Goal: Information Seeking & Learning: Learn about a topic

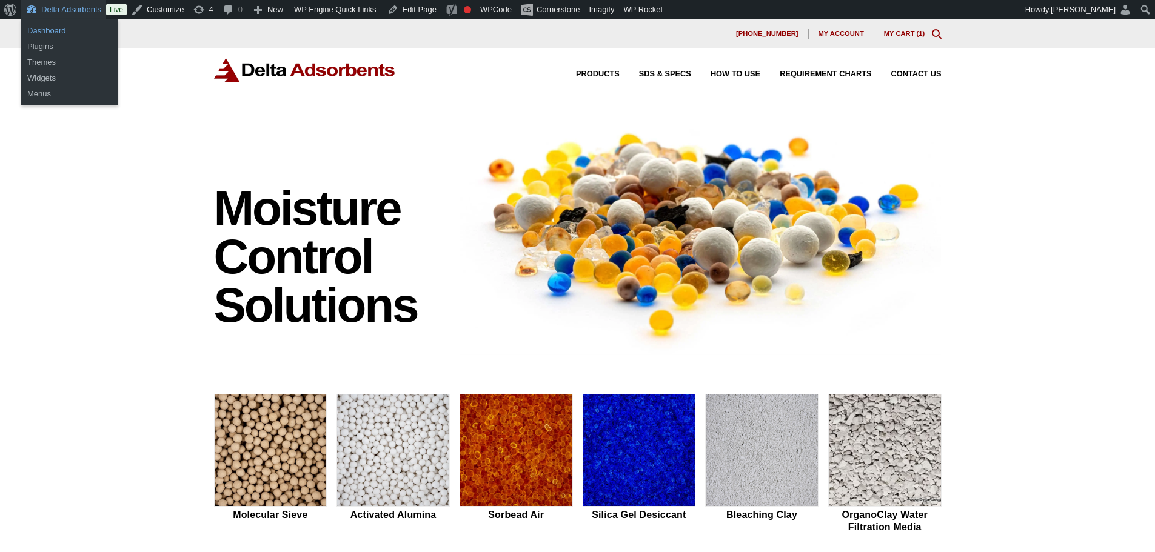
click at [57, 25] on link "Dashboard" at bounding box center [69, 31] width 97 height 16
drag, startPoint x: 58, startPoint y: 31, endPoint x: 37, endPoint y: 10, distance: 29.6
click at [58, 31] on link "Dashboard" at bounding box center [69, 31] width 97 height 16
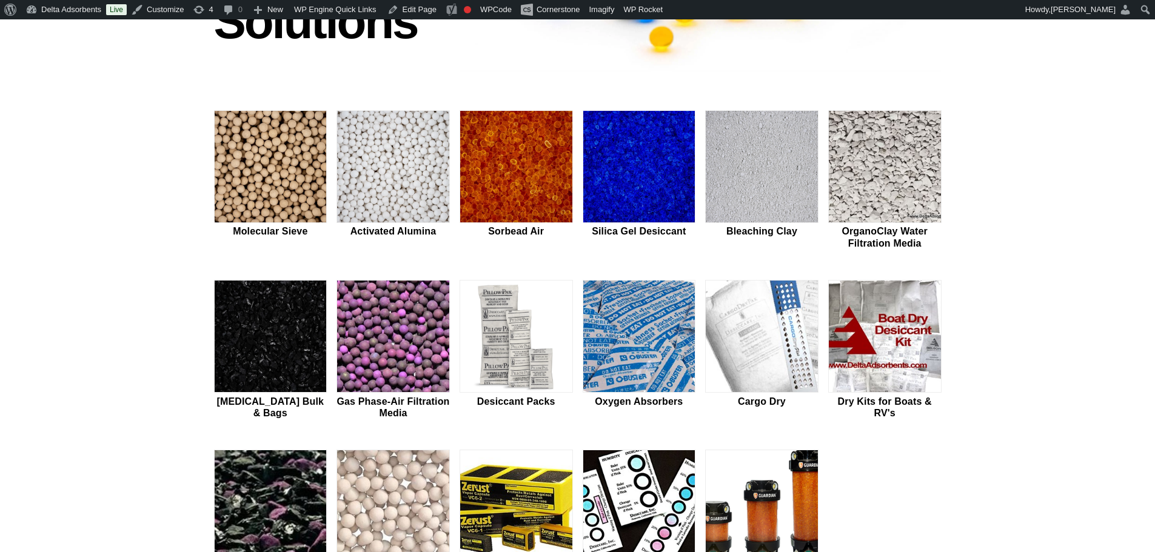
scroll to position [485, 0]
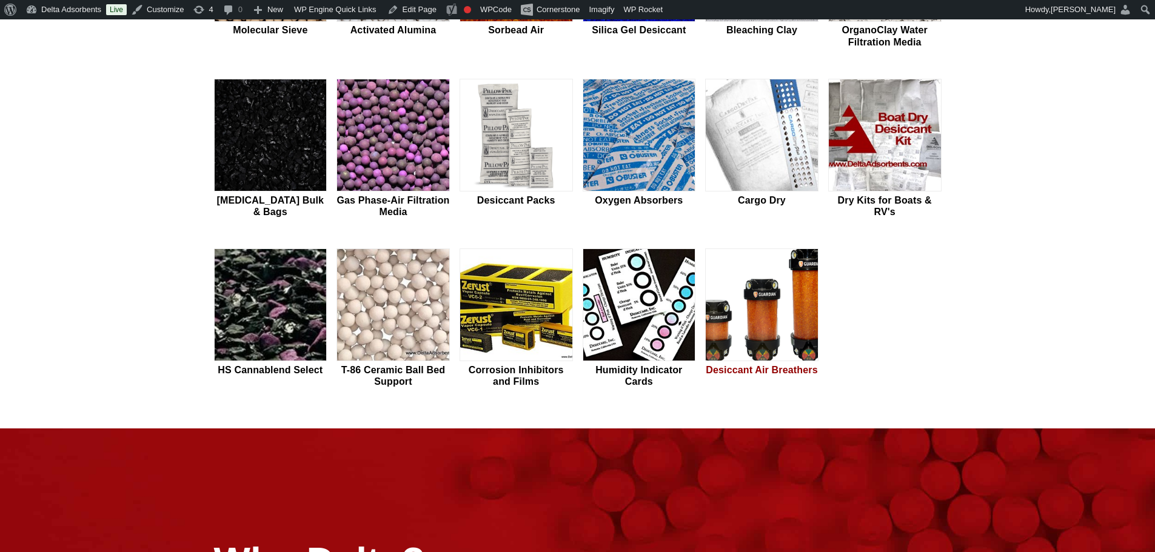
click at [755, 320] on img at bounding box center [762, 305] width 112 height 113
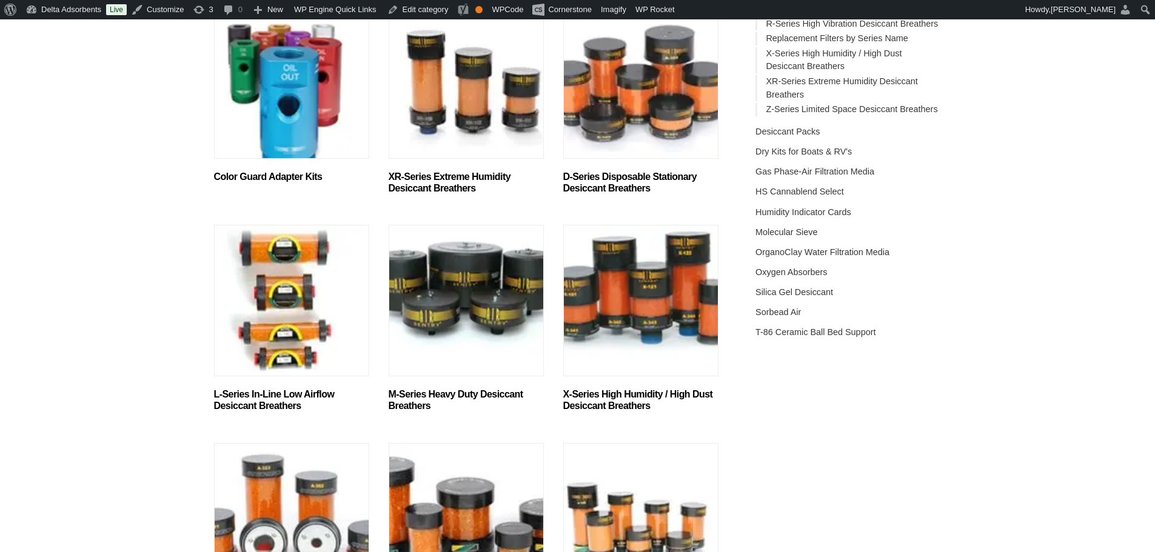
scroll to position [404, 0]
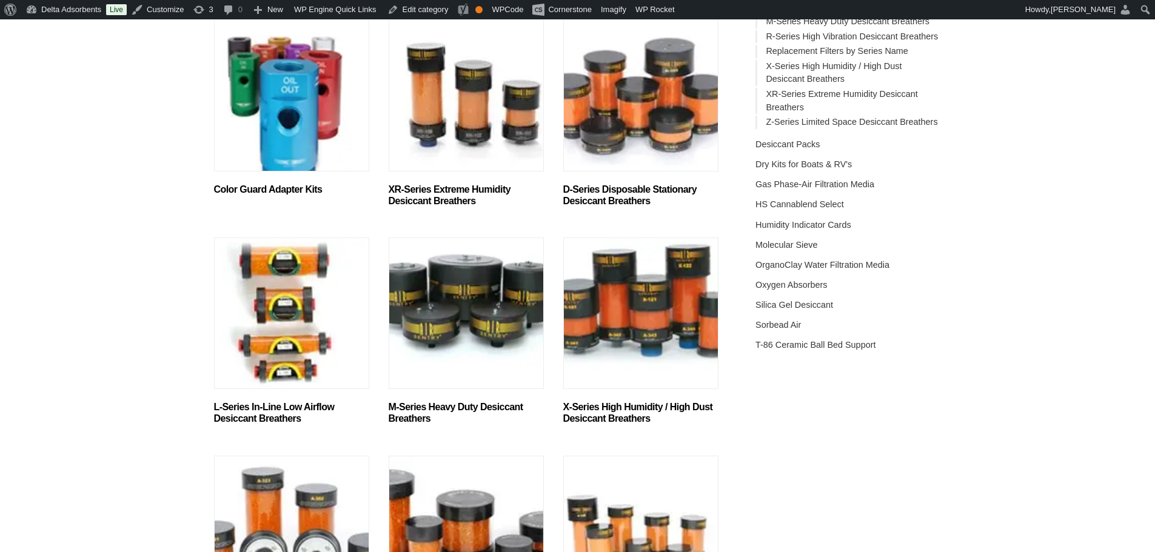
click at [471, 123] on img "Visit product category XR-Series Extreme Humidity Desiccant Breathers" at bounding box center [466, 96] width 155 height 152
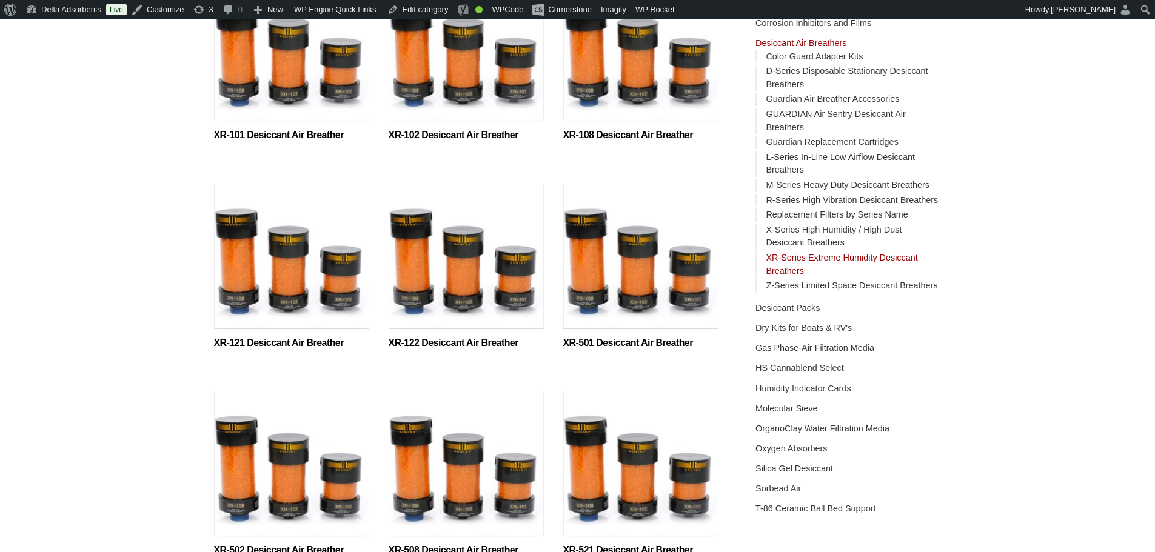
scroll to position [243, 0]
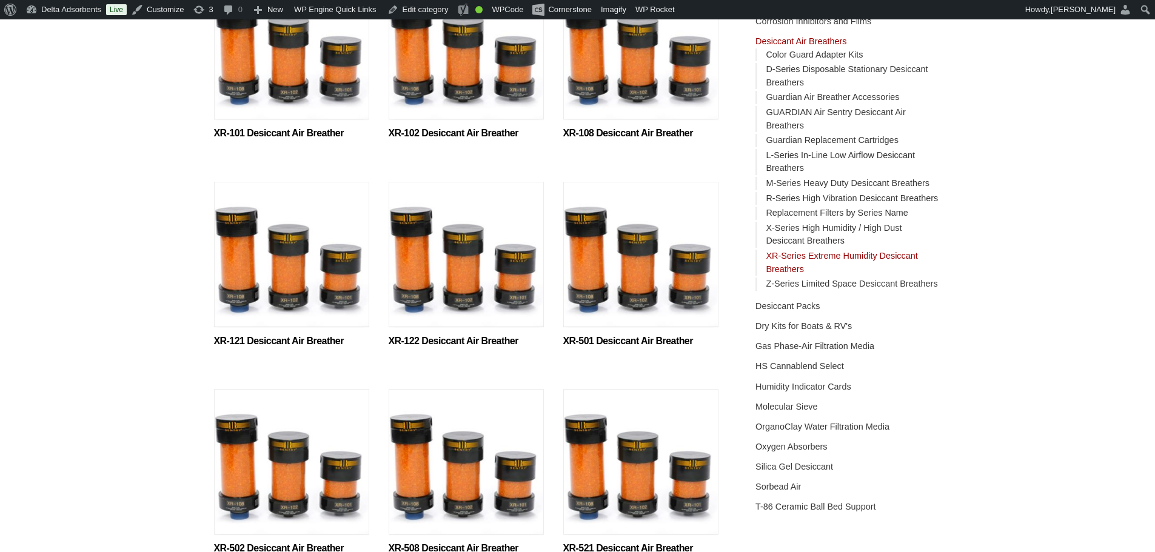
click at [622, 296] on img at bounding box center [640, 258] width 155 height 152
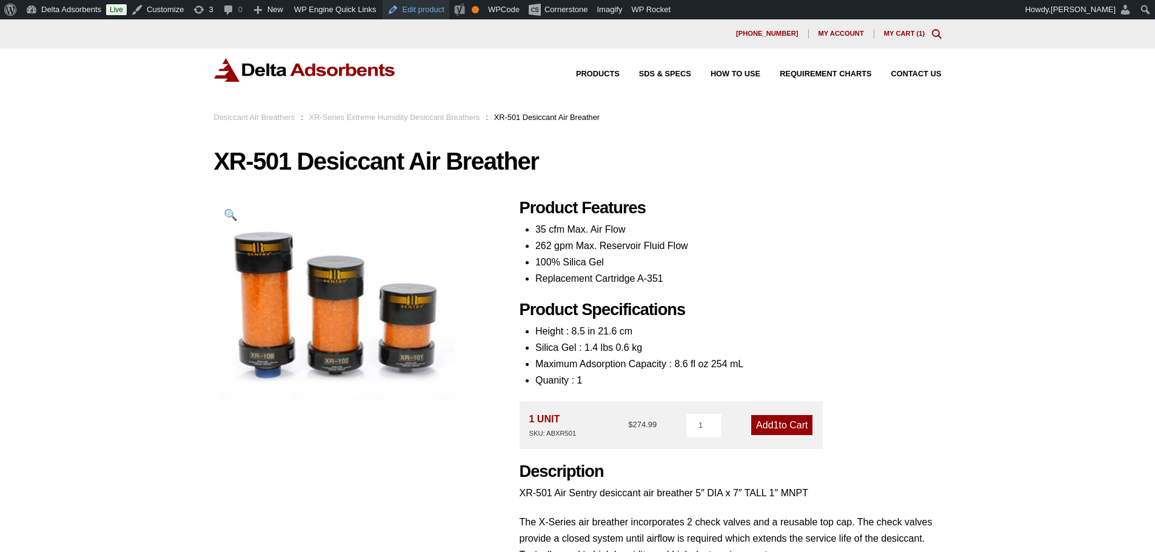
click at [415, 13] on link "Edit product" at bounding box center [416, 9] width 67 height 19
click at [300, 71] on img at bounding box center [305, 70] width 182 height 24
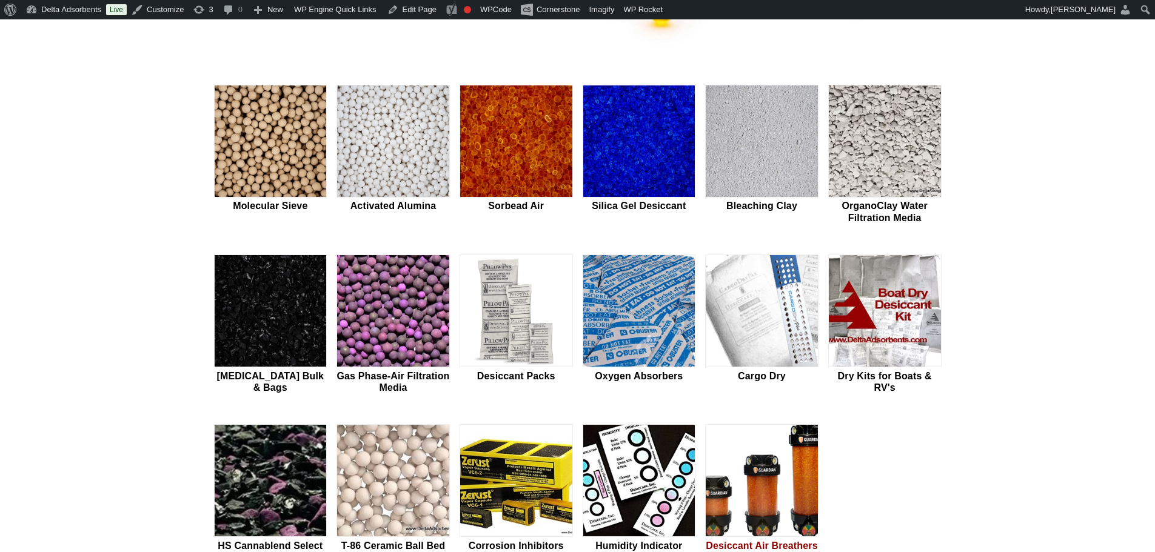
scroll to position [323, 0]
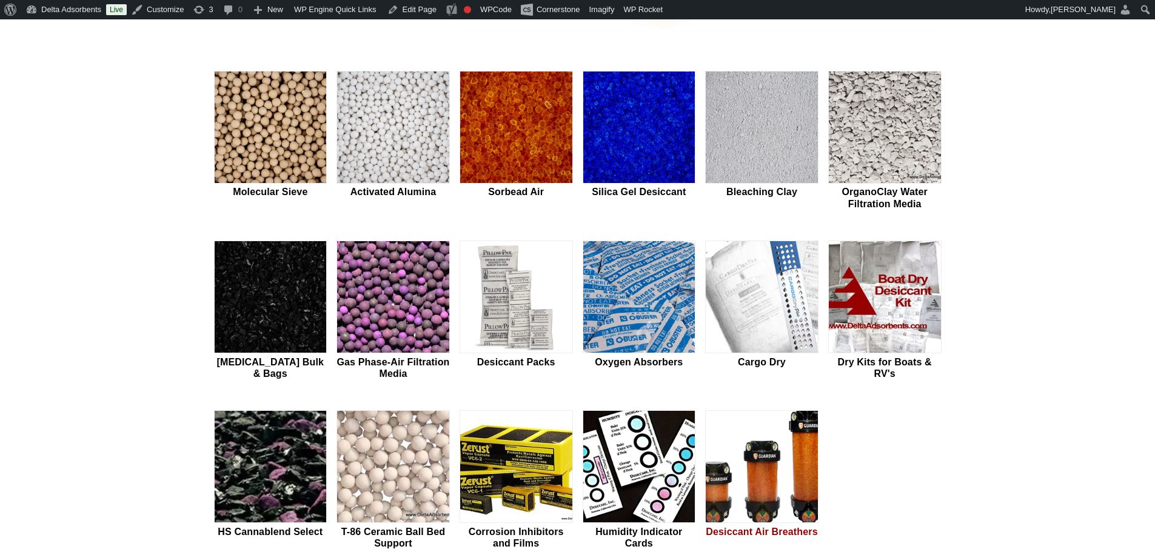
click at [779, 456] on img at bounding box center [762, 467] width 112 height 113
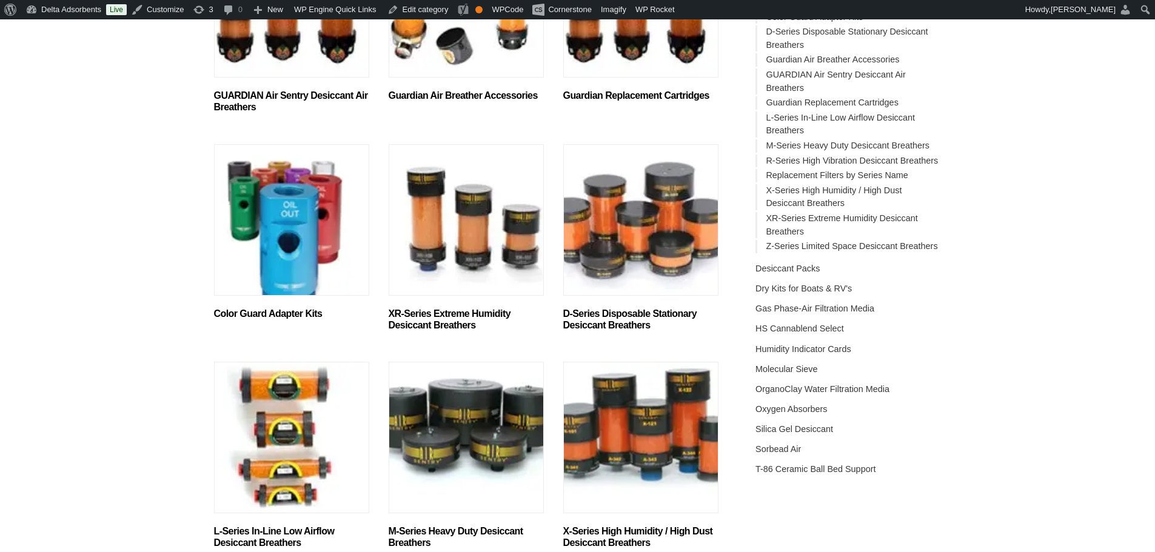
scroll to position [283, 0]
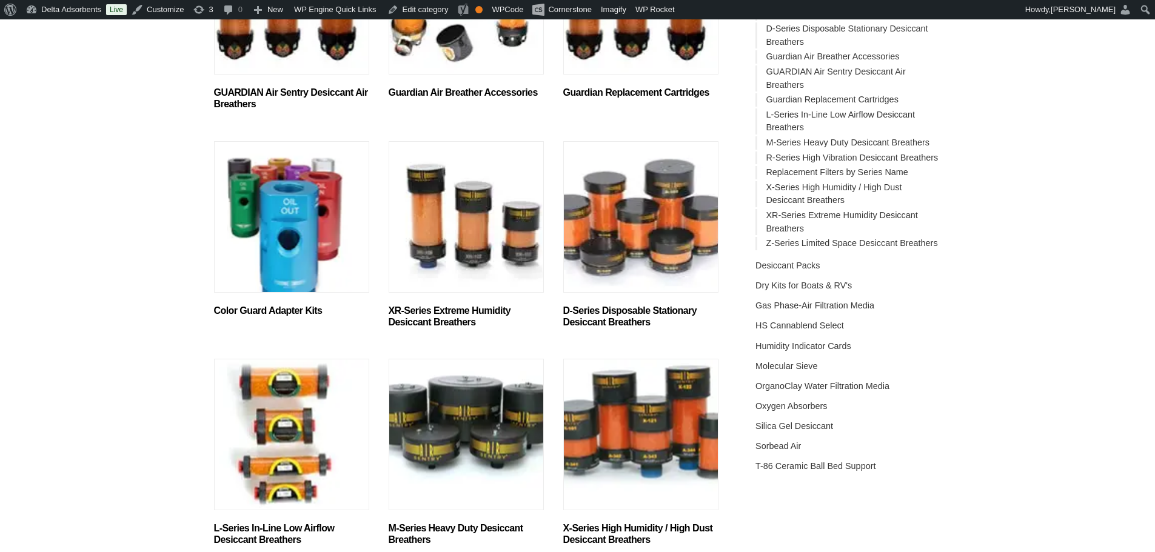
click at [601, 263] on img "Visit product category D-Series Disposable Stationary Desiccant Breathers" at bounding box center [640, 217] width 155 height 152
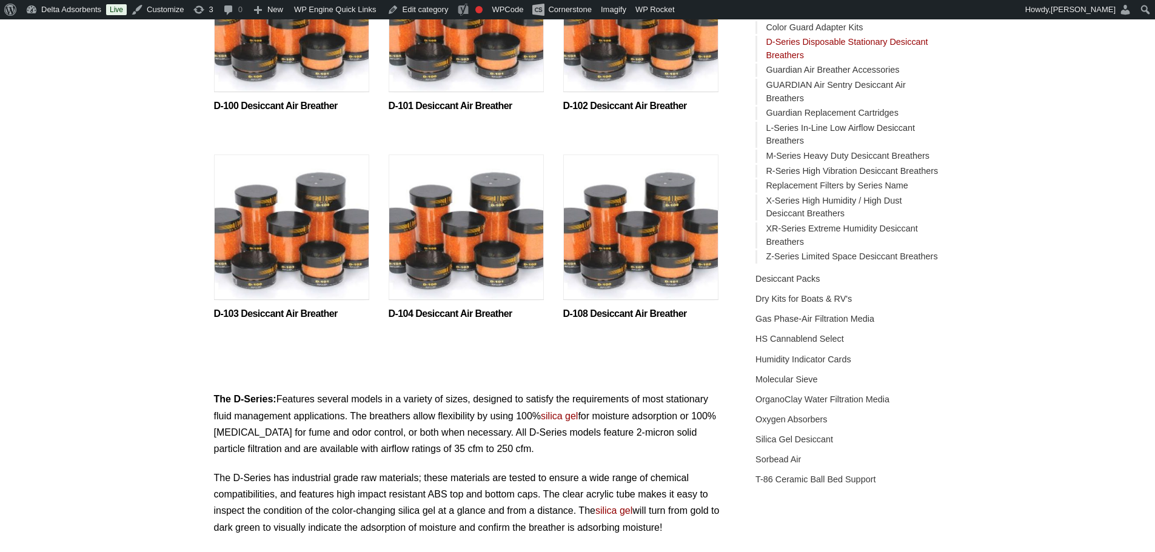
scroll to position [283, 0]
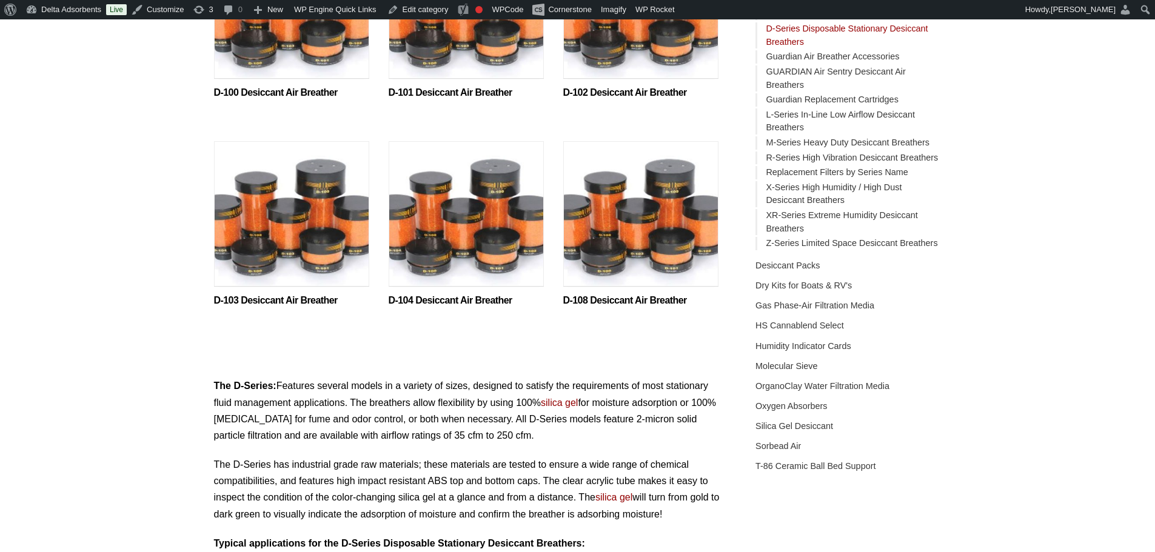
click at [608, 249] on img at bounding box center [640, 217] width 155 height 152
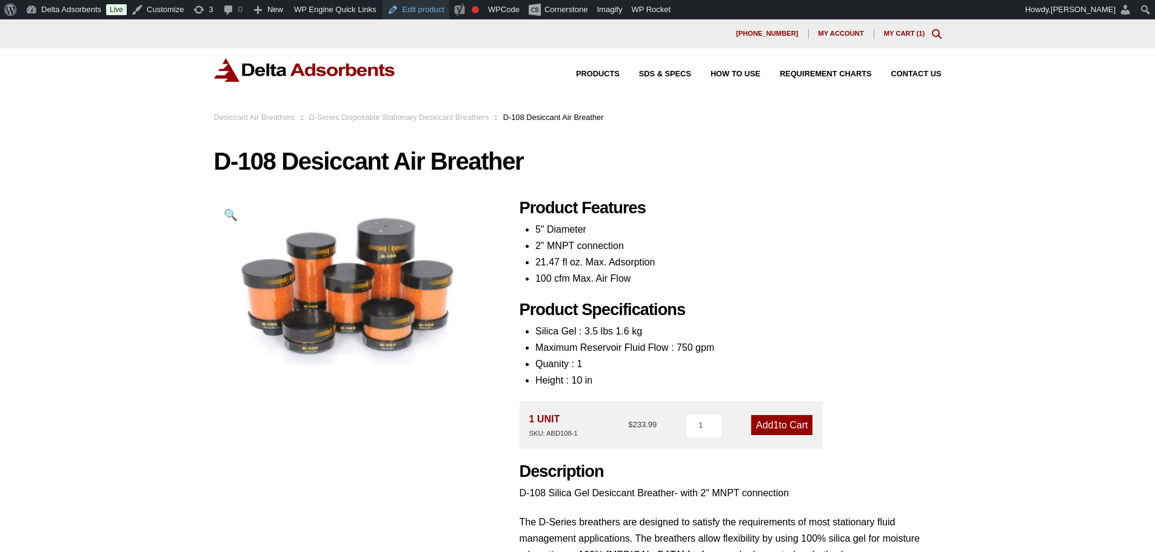
click at [417, 13] on link "Edit product" at bounding box center [416, 9] width 67 height 19
click at [266, 72] on img at bounding box center [305, 70] width 182 height 24
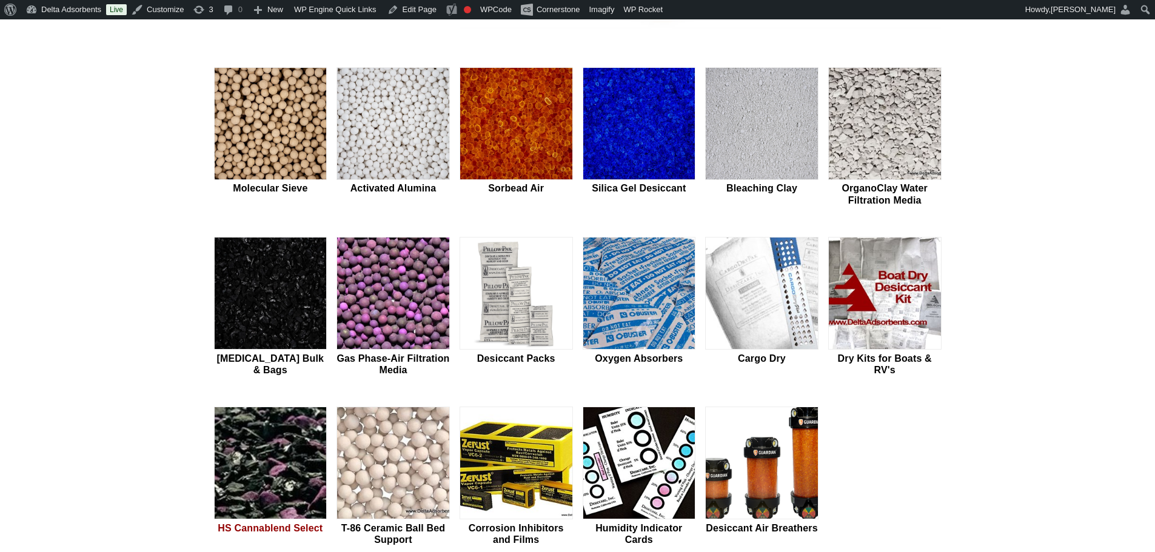
scroll to position [323, 0]
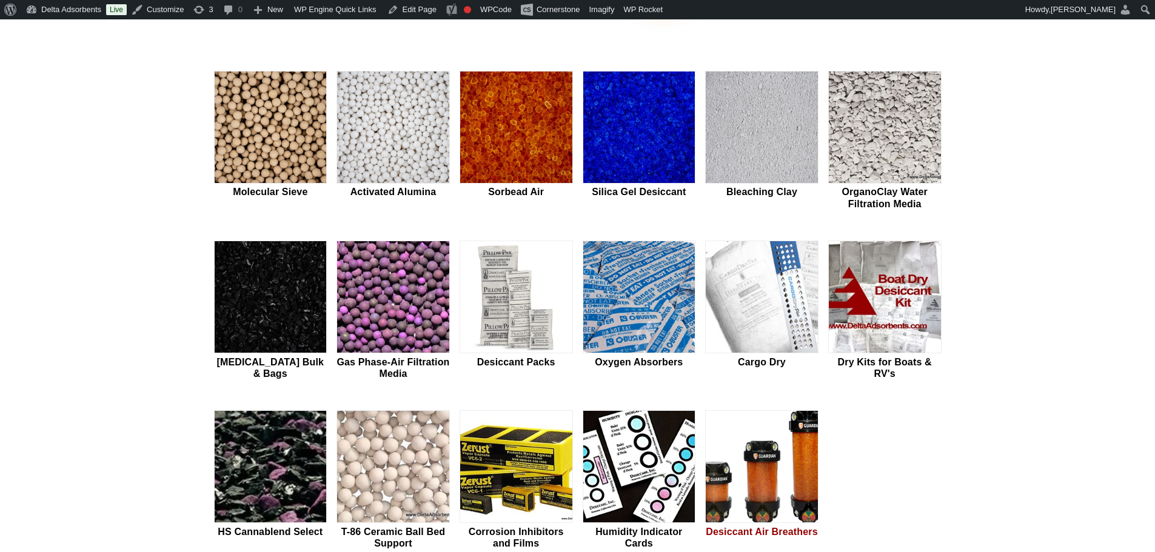
click at [809, 441] on img at bounding box center [762, 467] width 112 height 113
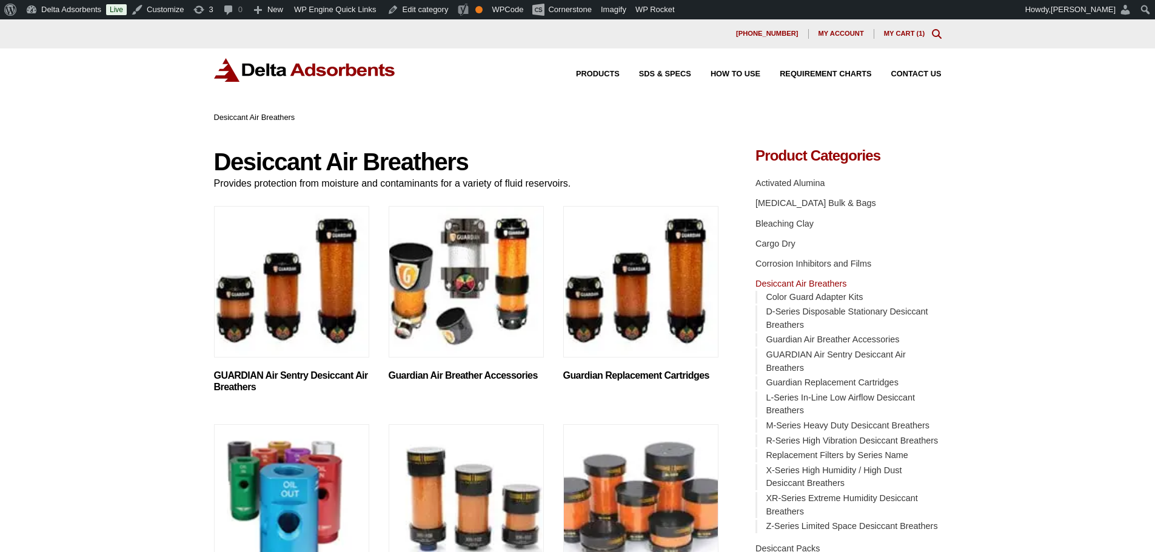
click at [232, 69] on img at bounding box center [305, 70] width 182 height 24
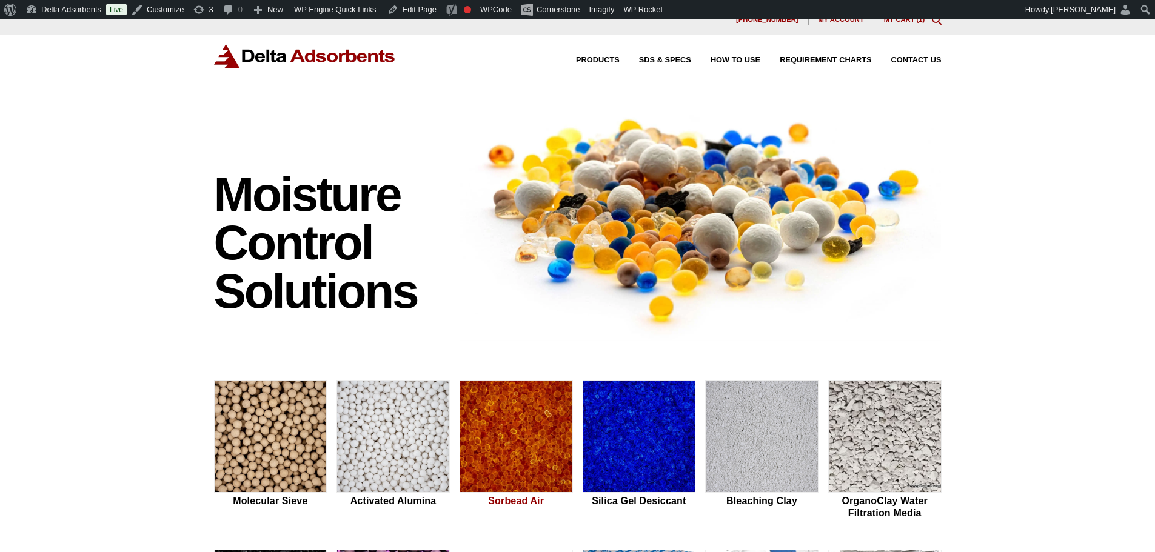
scroll to position [283, 0]
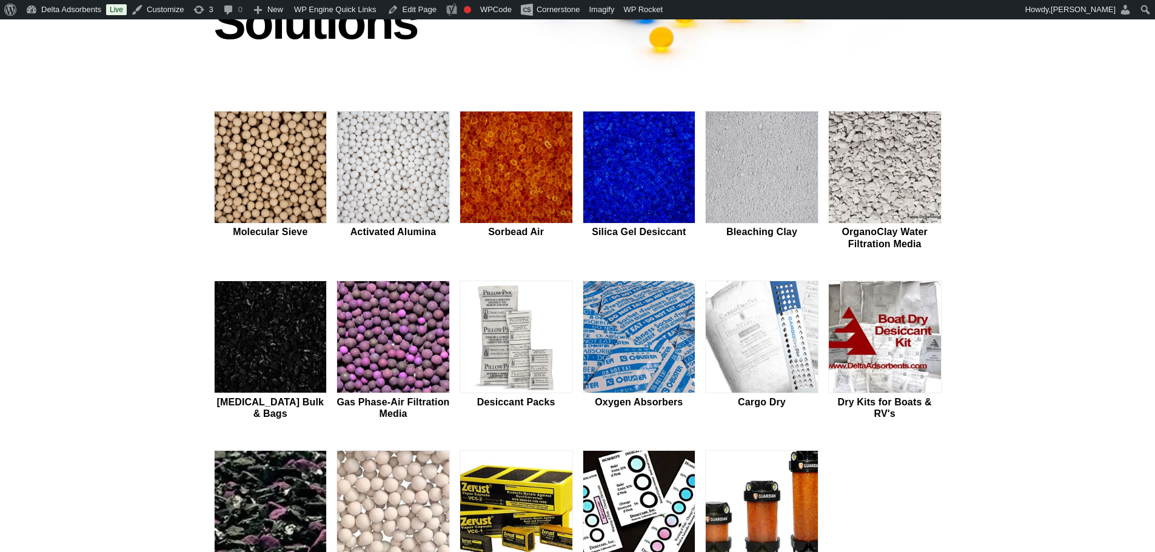
click at [758, 464] on img at bounding box center [762, 507] width 112 height 113
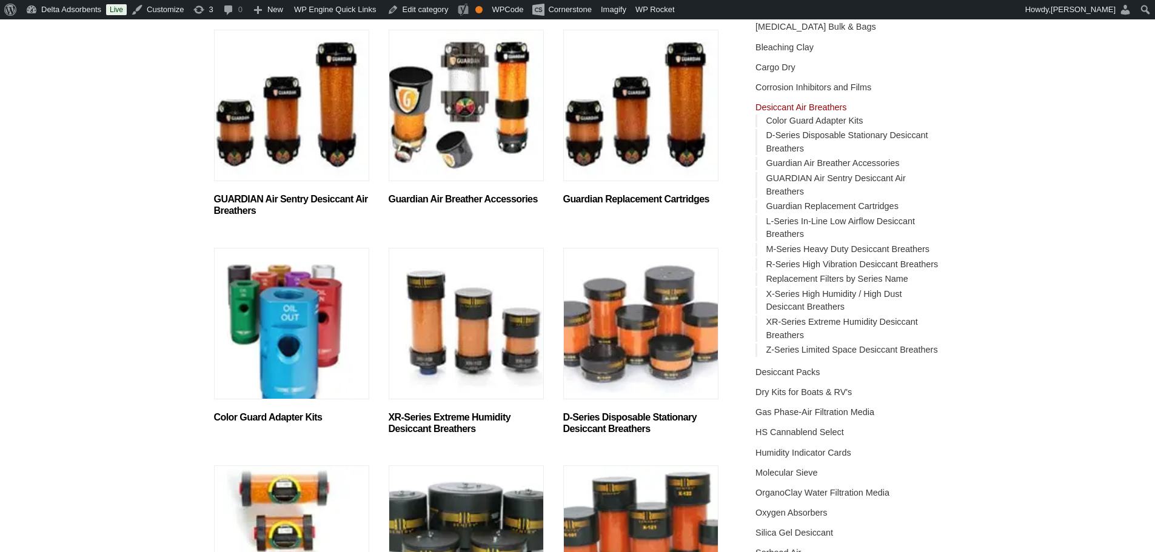
scroll to position [243, 0]
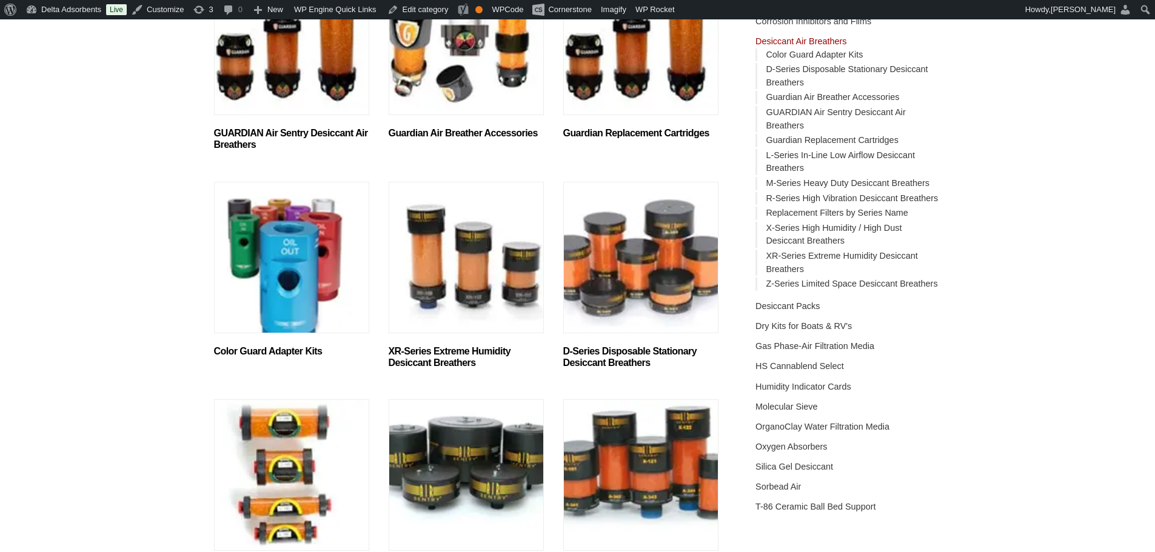
click at [610, 235] on img "Visit product category D-Series Disposable Stationary Desiccant Breathers" at bounding box center [640, 258] width 155 height 152
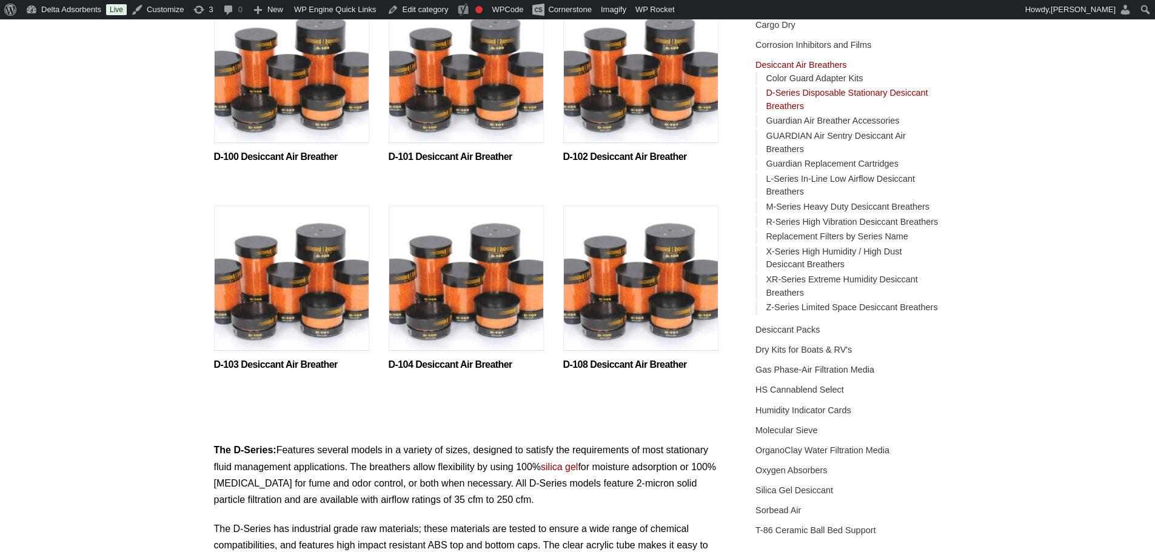
scroll to position [243, 0]
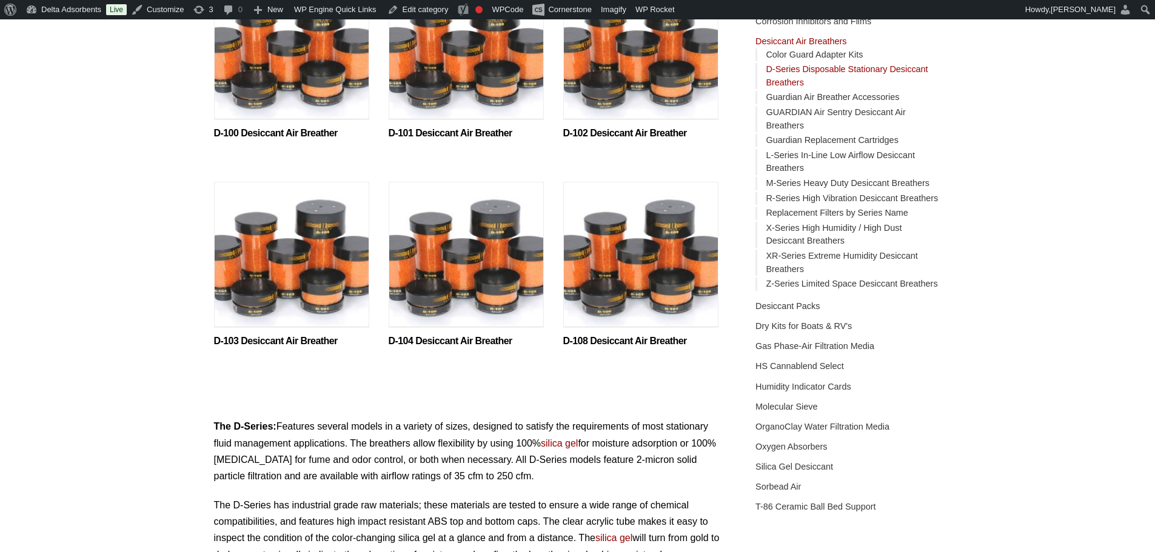
click at [598, 284] on img at bounding box center [640, 258] width 155 height 152
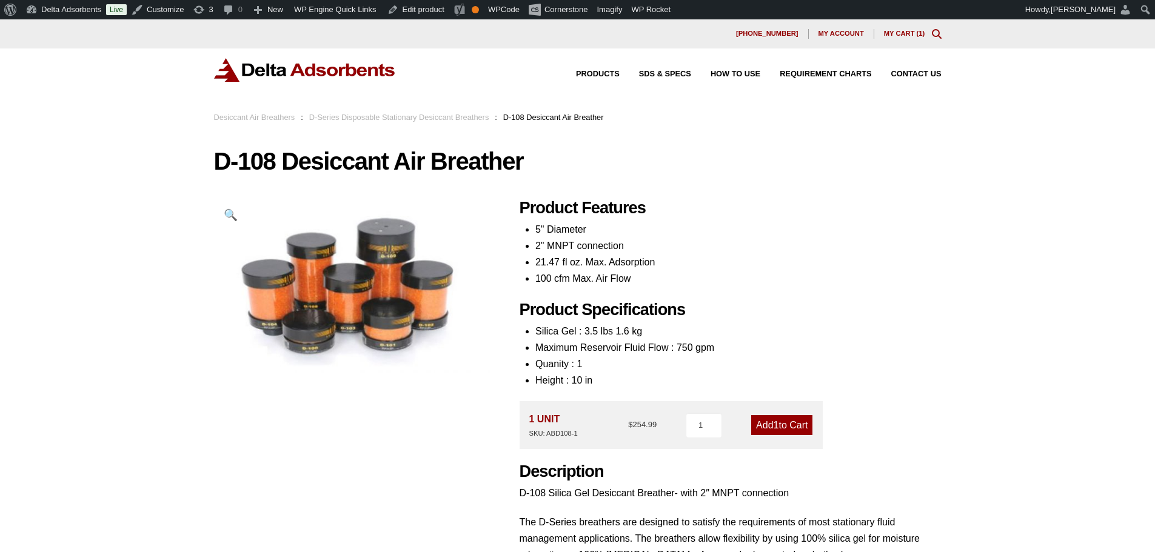
click at [242, 81] on img at bounding box center [305, 70] width 182 height 24
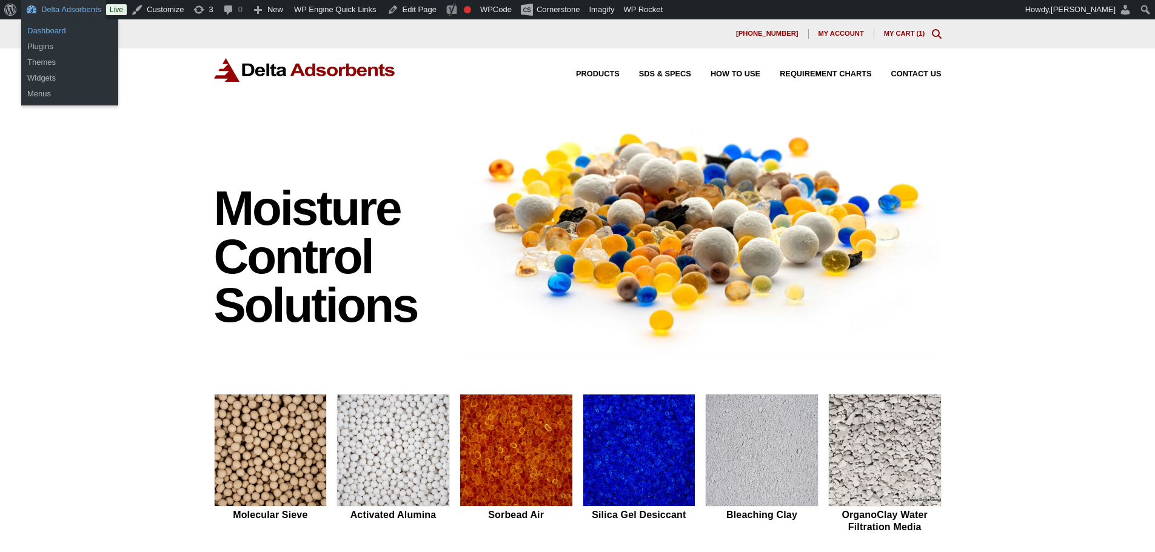
click at [58, 35] on link "Dashboard" at bounding box center [69, 31] width 97 height 16
click at [61, 27] on link "Dashboard" at bounding box center [69, 31] width 97 height 16
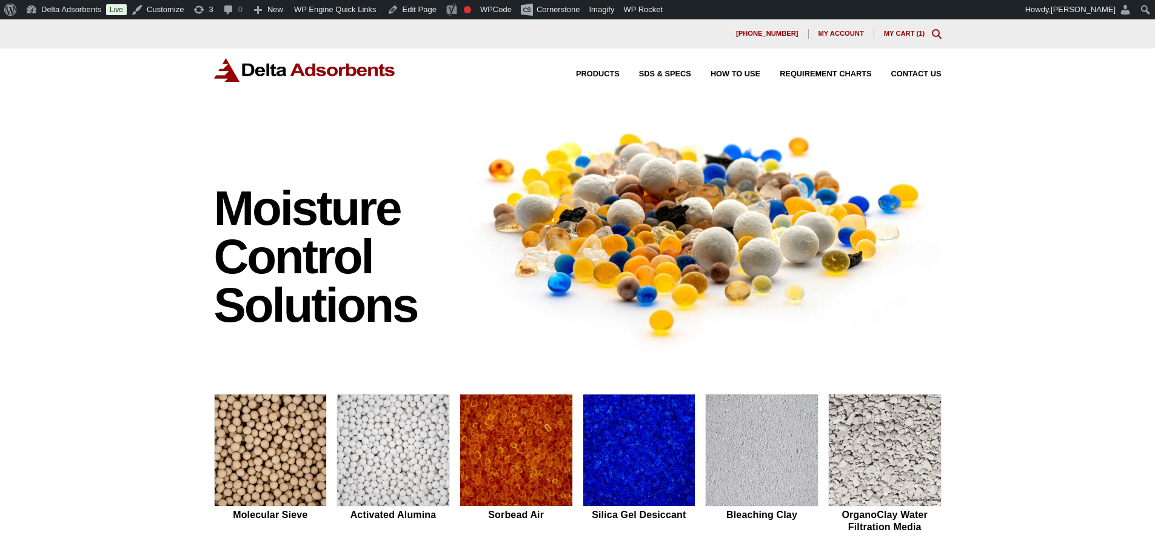
click at [1007, 155] on div "Moisture Control Solutions Moisture control solutions Molecular Sieve Activated…" at bounding box center [577, 512] width 1155 height 803
drag, startPoint x: 1081, startPoint y: 159, endPoint x: 1081, endPoint y: 147, distance: 12.7
click at [1081, 159] on div "Moisture Control Solutions Moisture control solutions Molecular Sieve Activated…" at bounding box center [577, 512] width 1155 height 803
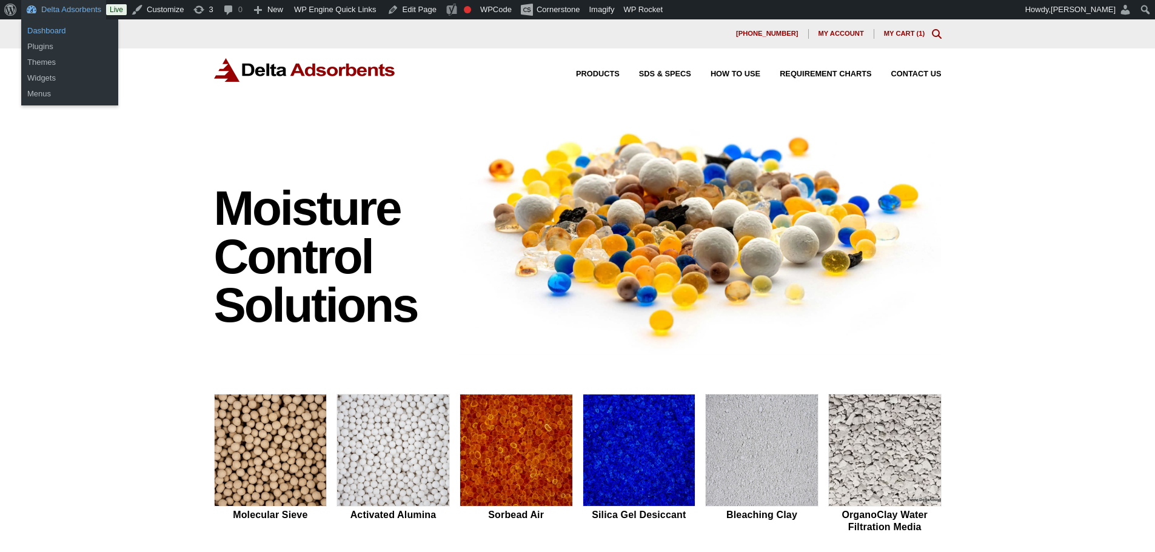
click at [38, 27] on link "Dashboard" at bounding box center [69, 31] width 97 height 16
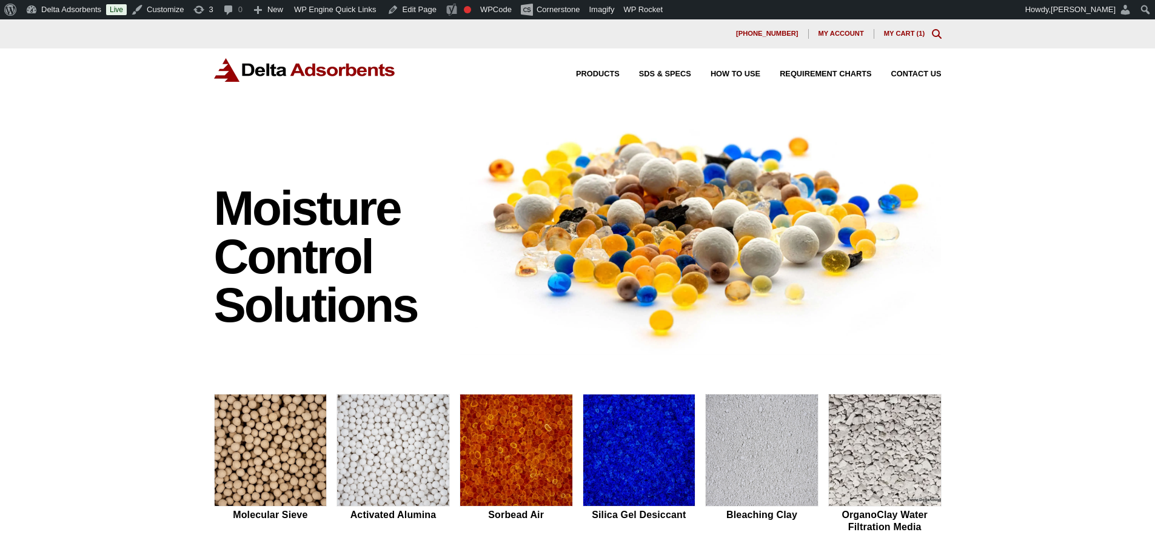
click at [110, 95] on div "Products SDS & SPECS How to Use Requirement Charts Contact Us" at bounding box center [577, 80] width 1155 height 62
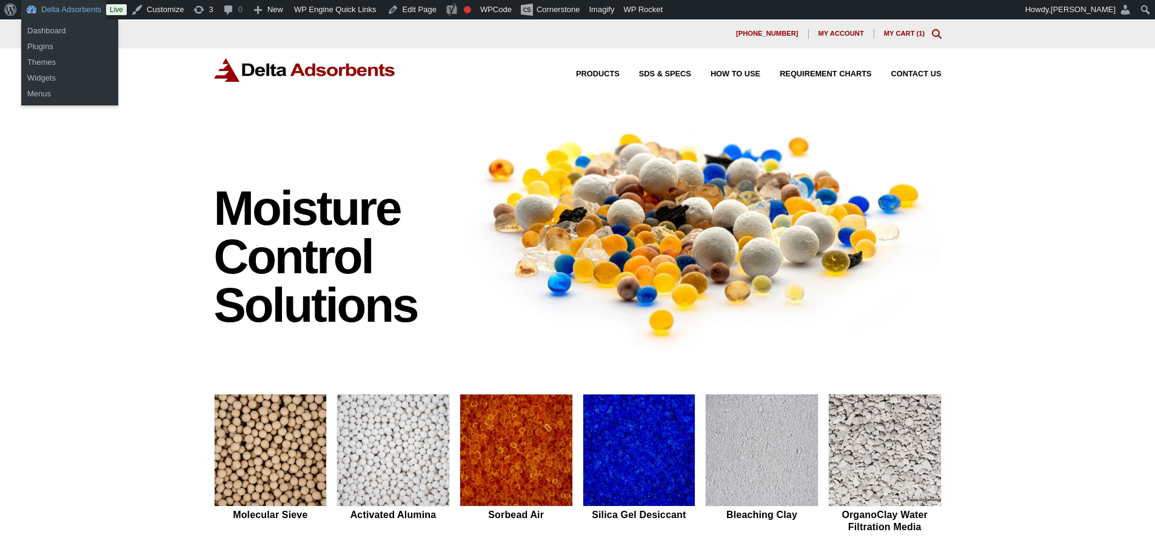
click at [99, 310] on div "Moisture Control Solutions Moisture control solutions Molecular Sieve Activated…" at bounding box center [577, 512] width 1155 height 803
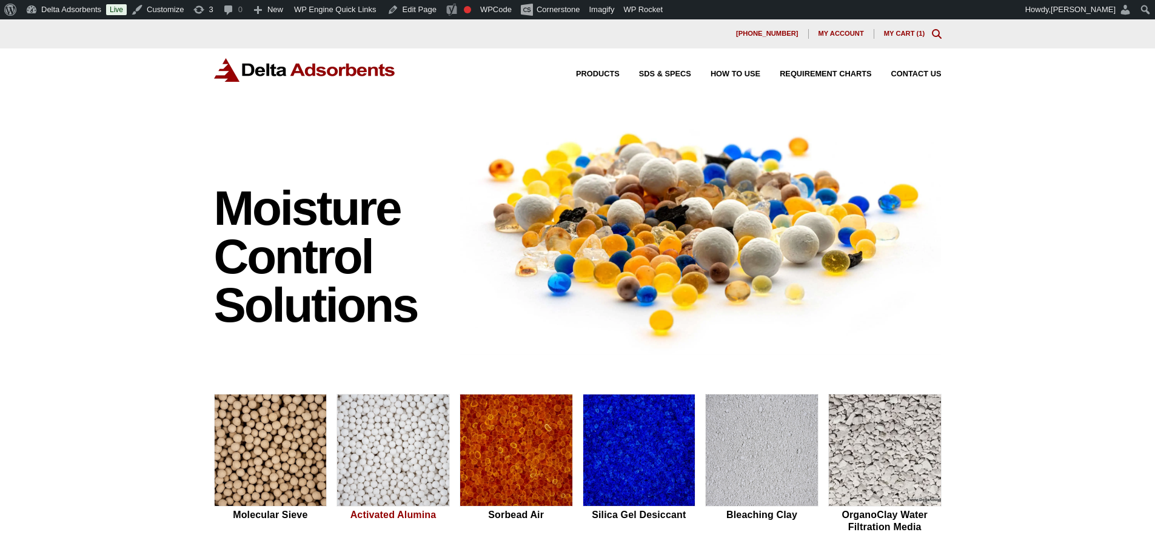
click at [394, 485] on img at bounding box center [393, 451] width 112 height 113
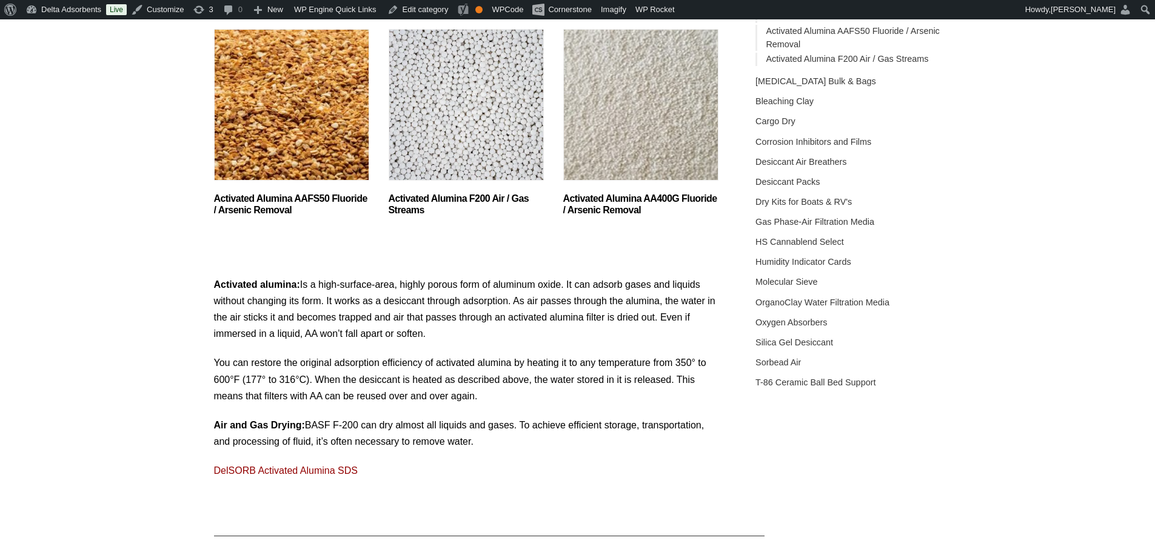
scroll to position [202, 0]
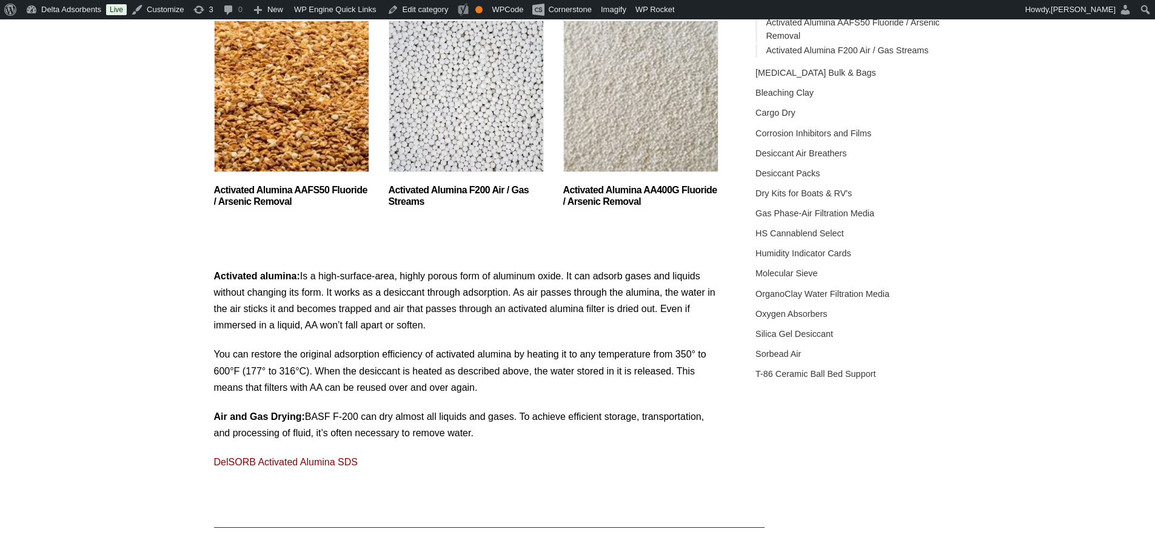
click at [441, 32] on img "Visit product category Activated Alumina F200 Air / Gas Streams" at bounding box center [466, 97] width 155 height 152
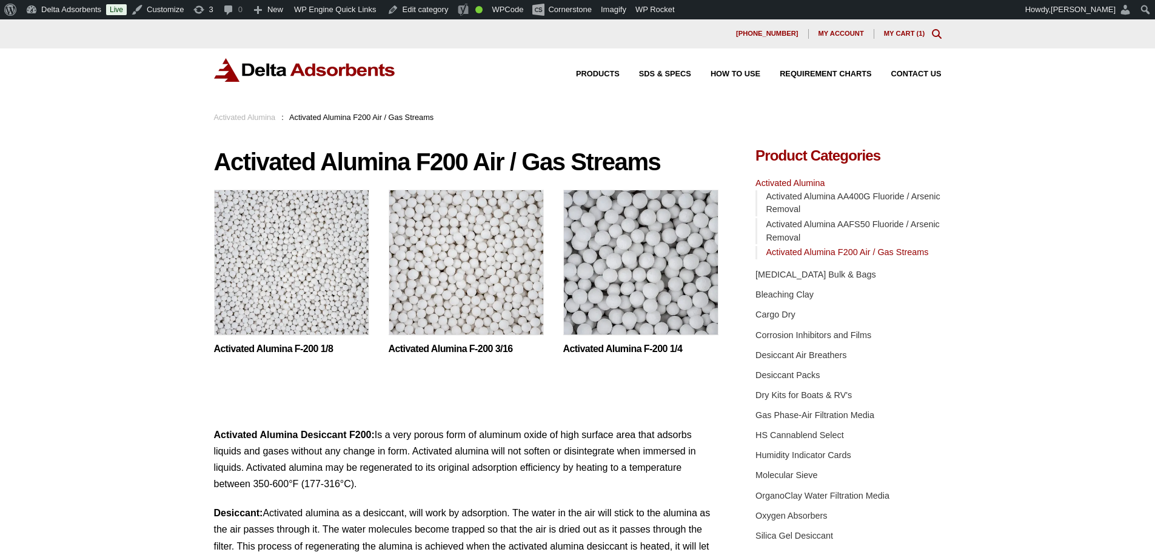
click at [258, 287] on img at bounding box center [291, 266] width 155 height 152
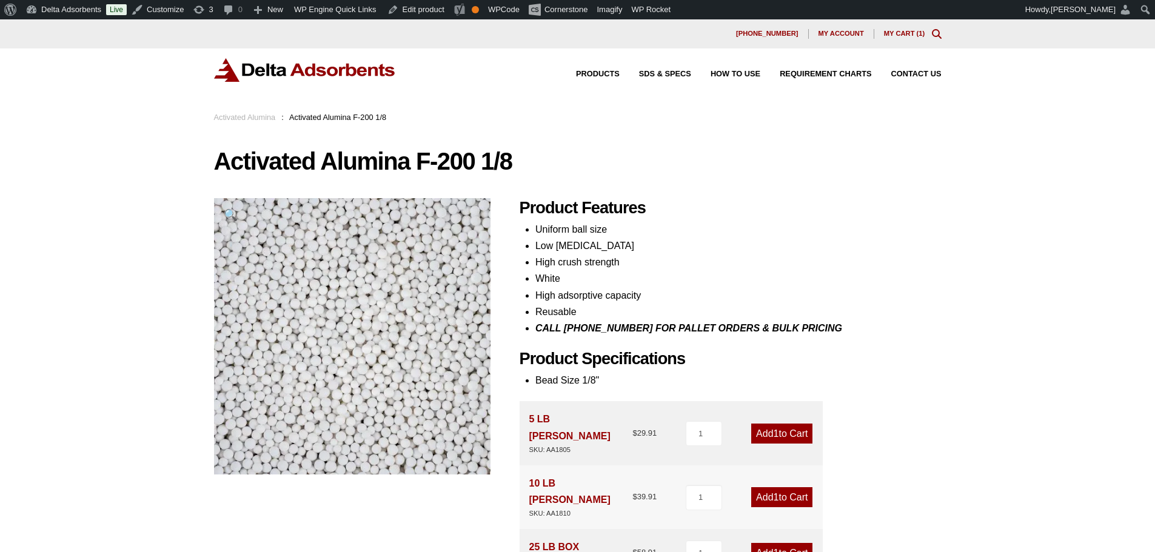
click at [303, 70] on img at bounding box center [305, 70] width 182 height 24
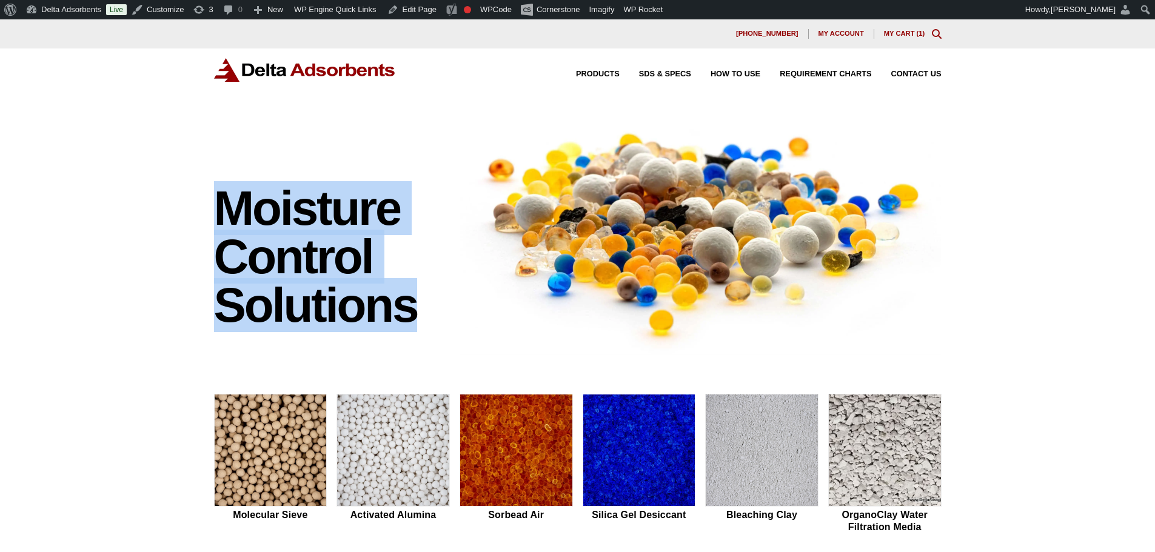
drag, startPoint x: 206, startPoint y: 217, endPoint x: 418, endPoint y: 332, distance: 242.0
click at [418, 332] on div "Moisture Control Solutions Moisture control solutions Molecular Sieve Activated…" at bounding box center [577, 512] width 1155 height 803
click at [162, 198] on div "Moisture Control Solutions Moisture control solutions Molecular Sieve Activated…" at bounding box center [577, 512] width 1155 height 803
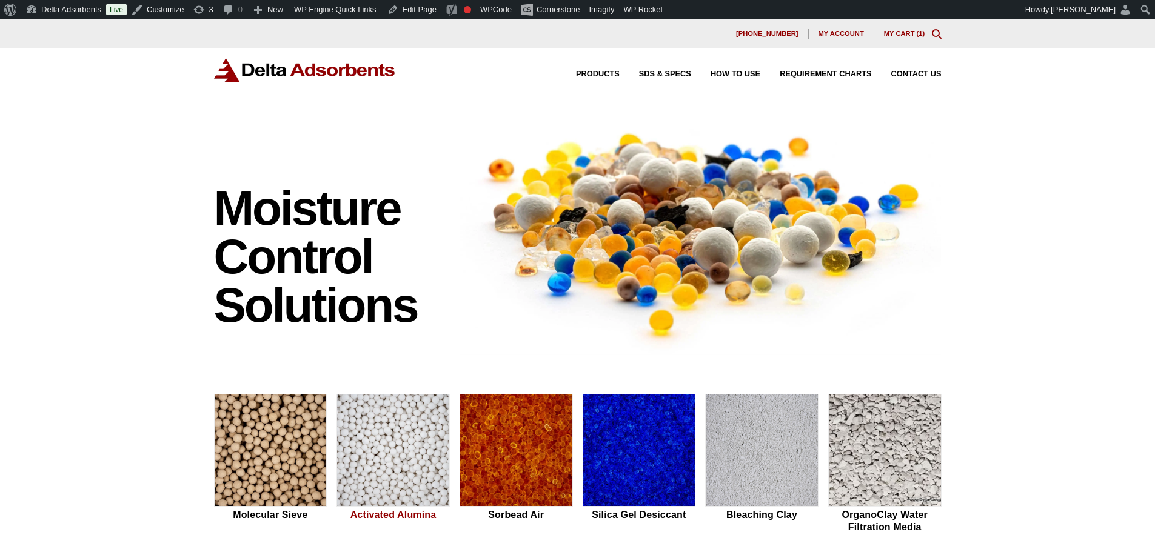
click at [411, 445] on img at bounding box center [393, 451] width 112 height 113
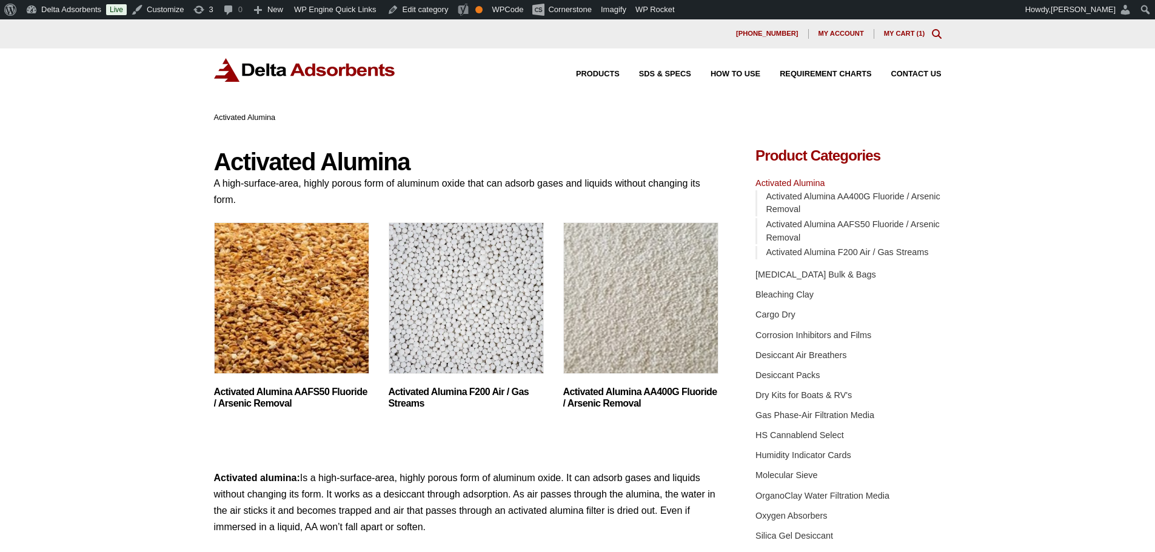
click at [468, 310] on img "Visit product category Activated Alumina F200 Air / Gas Streams" at bounding box center [466, 299] width 155 height 152
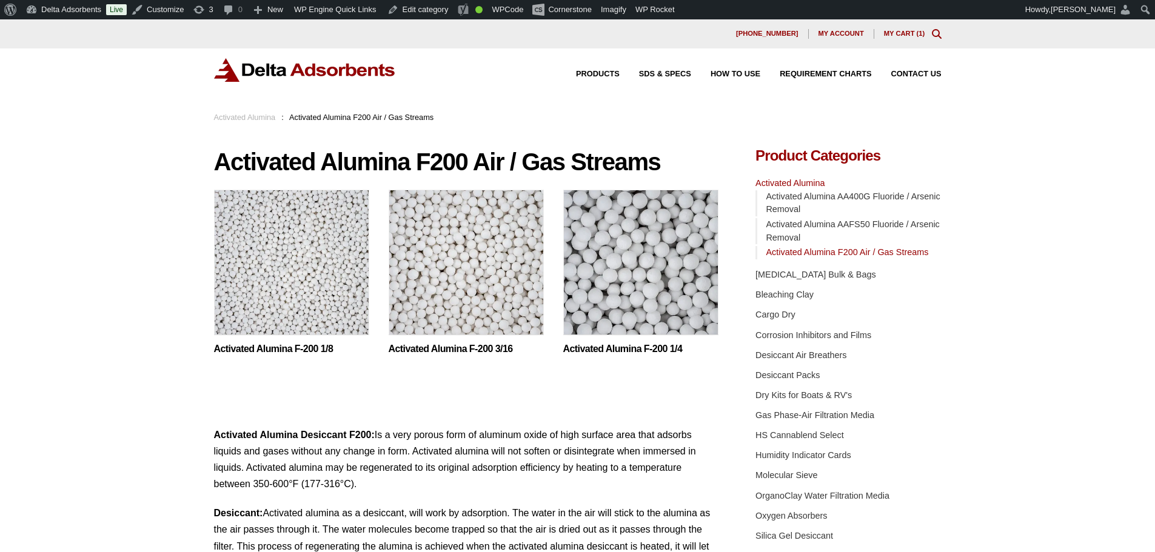
click at [295, 272] on img at bounding box center [291, 266] width 155 height 152
